Goal: Task Accomplishment & Management: Manage account settings

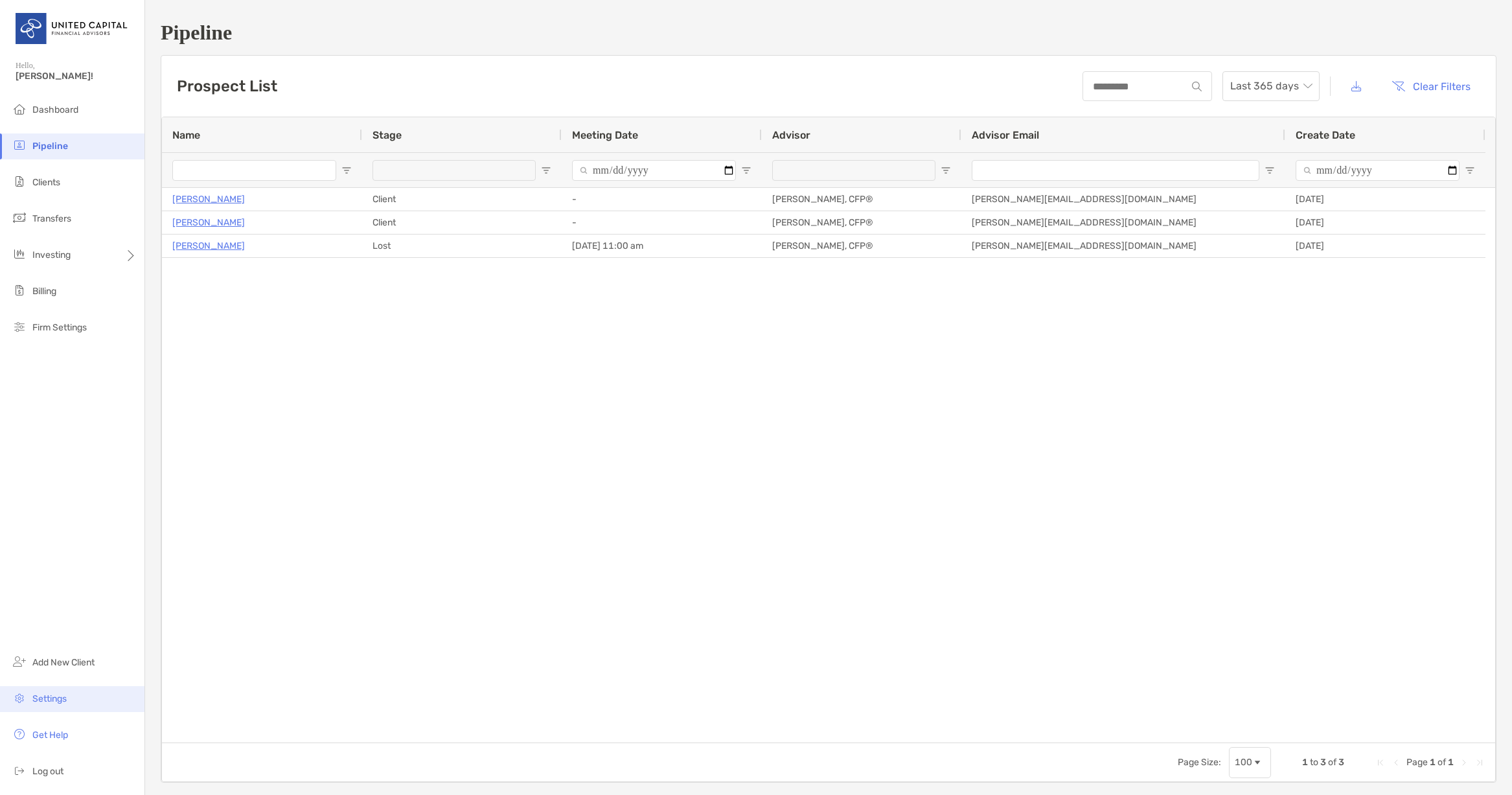
click at [69, 698] on li "Settings" at bounding box center [72, 699] width 144 height 26
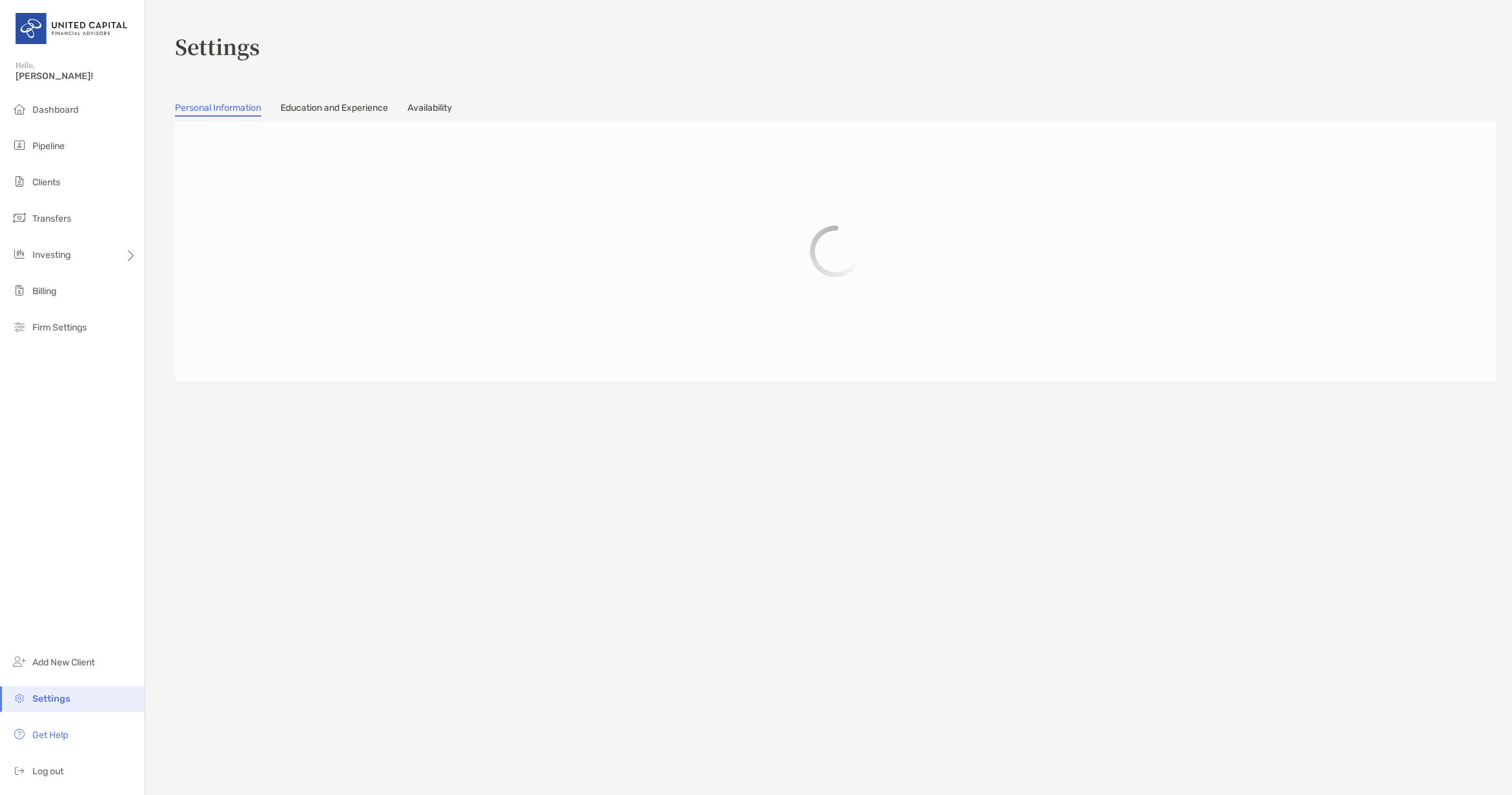
click at [452, 107] on link "Availability" at bounding box center [430, 109] width 45 height 14
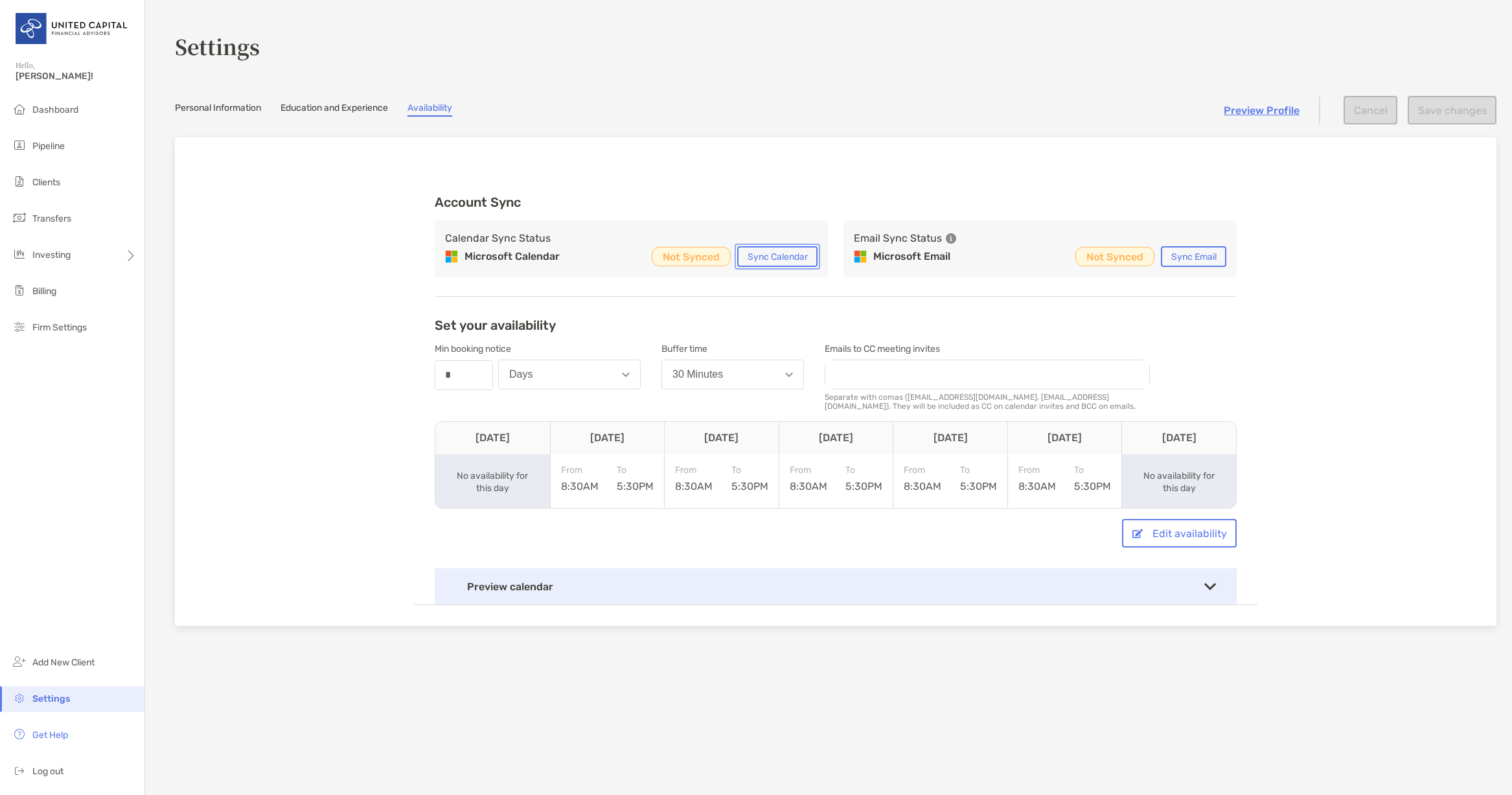
click at [762, 259] on button "Sync Calendar" at bounding box center [777, 256] width 80 height 21
